Goal: Transaction & Acquisition: Purchase product/service

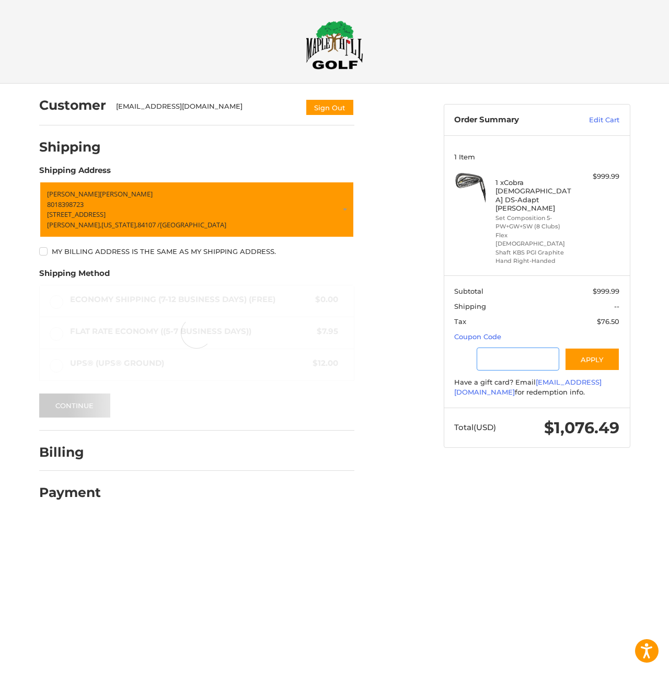
click at [507, 371] on input "Gift Certificate or Coupon Code" at bounding box center [517, 359] width 83 height 24
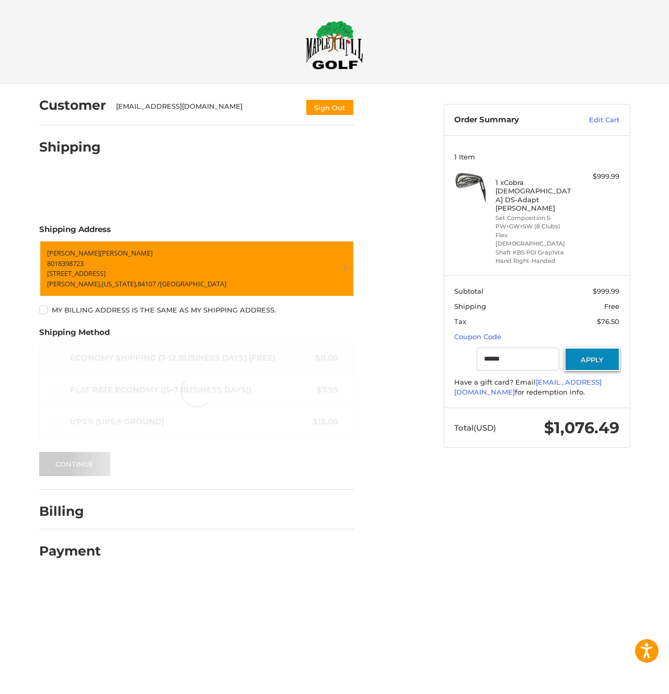
click at [595, 371] on button "Apply" at bounding box center [591, 359] width 55 height 24
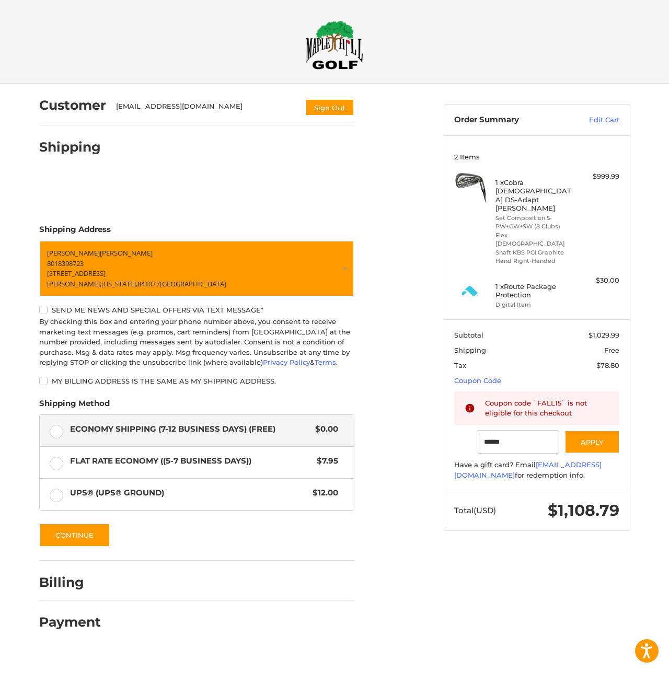
click at [595, 650] on div at bounding box center [334, 650] width 669 height 0
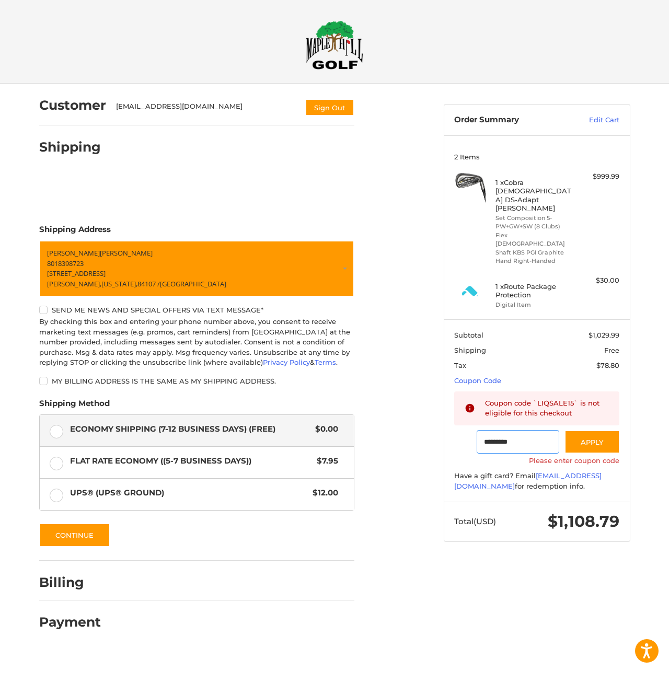
type input "**********"
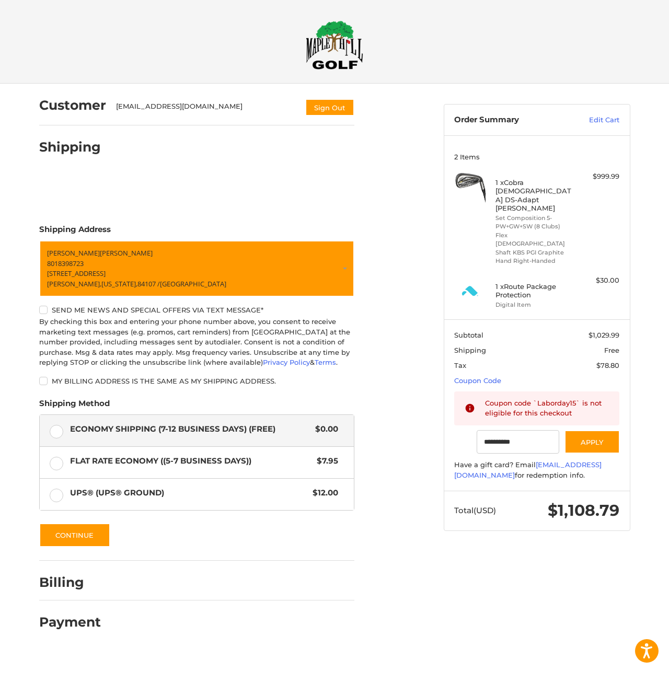
click at [643, 650] on div at bounding box center [334, 650] width 669 height 0
click at [0, 650] on div at bounding box center [0, 650] width 0 height 0
